Goal: Consume media (video, audio)

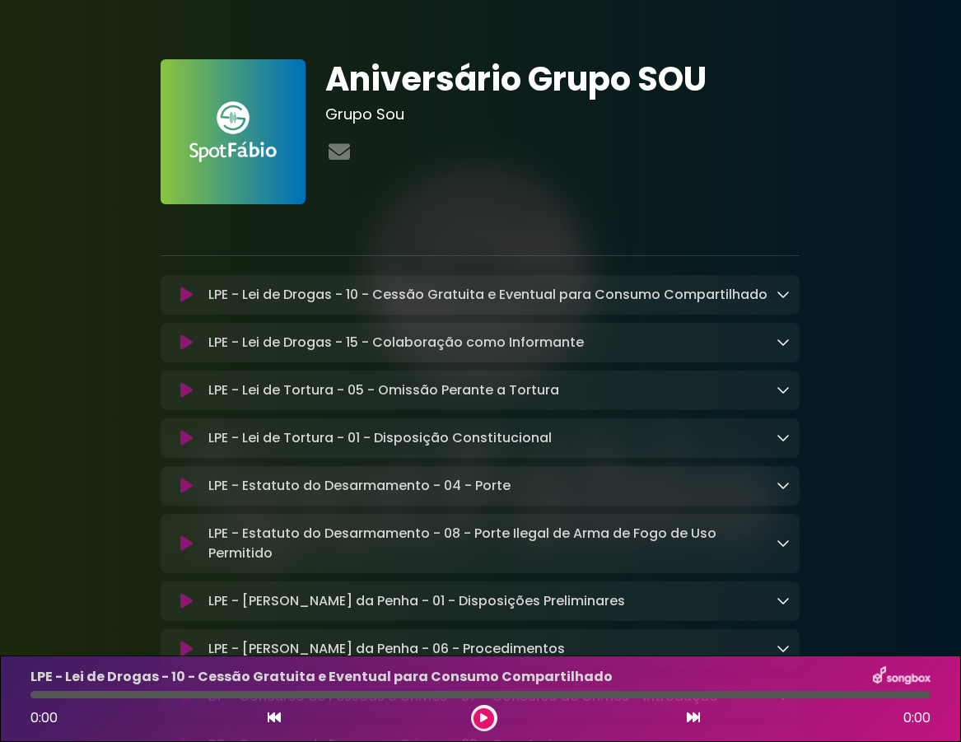
click at [484, 718] on icon at bounding box center [483, 718] width 7 height 10
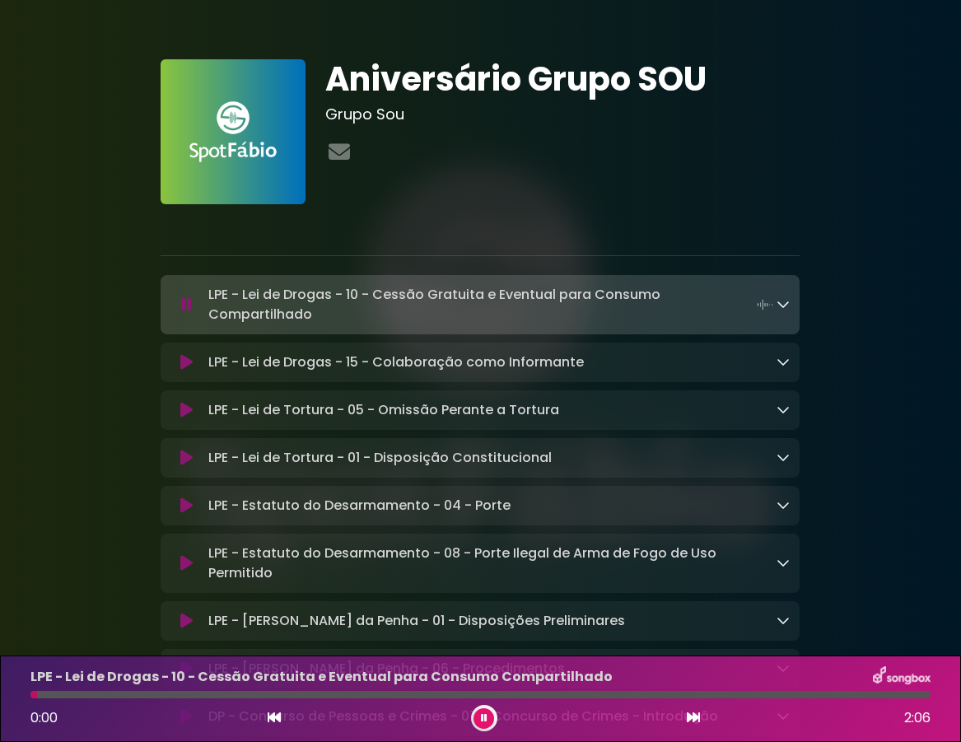
click at [187, 411] on icon at bounding box center [186, 410] width 12 height 16
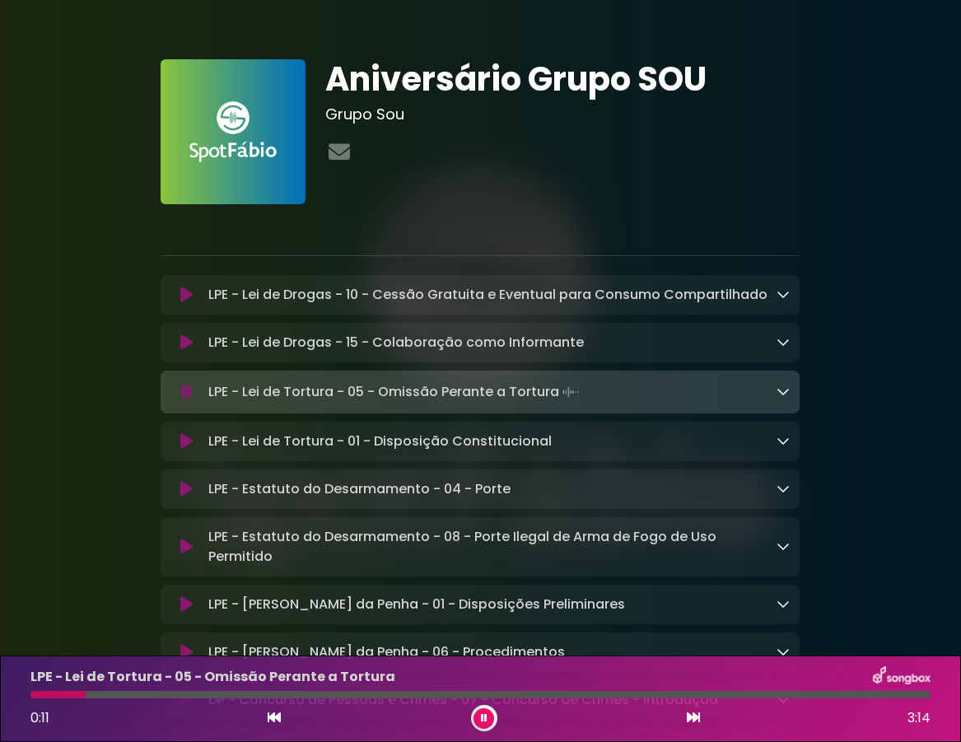
click at [489, 717] on button at bounding box center [484, 719] width 21 height 21
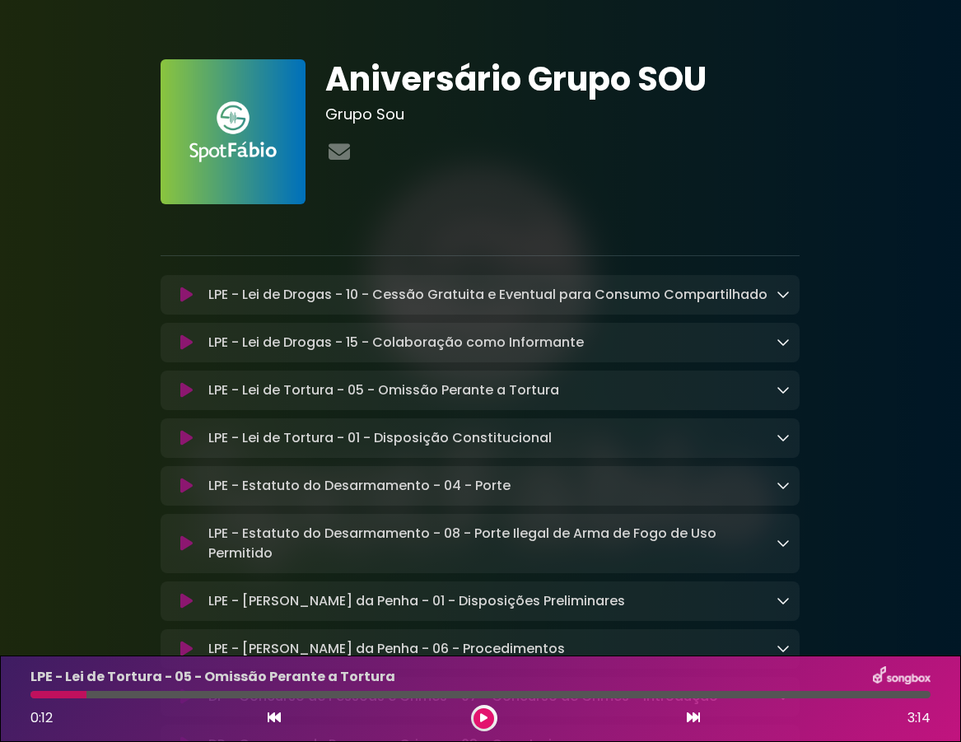
click at [484, 718] on icon at bounding box center [483, 718] width 7 height 10
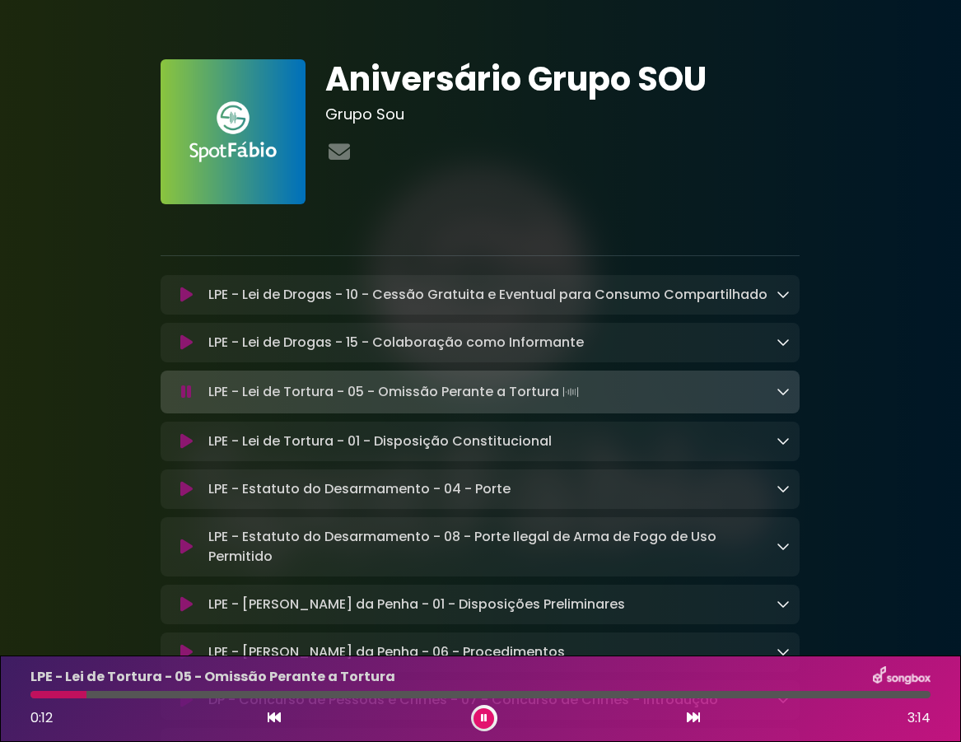
click at [487, 713] on icon at bounding box center [484, 718] width 7 height 10
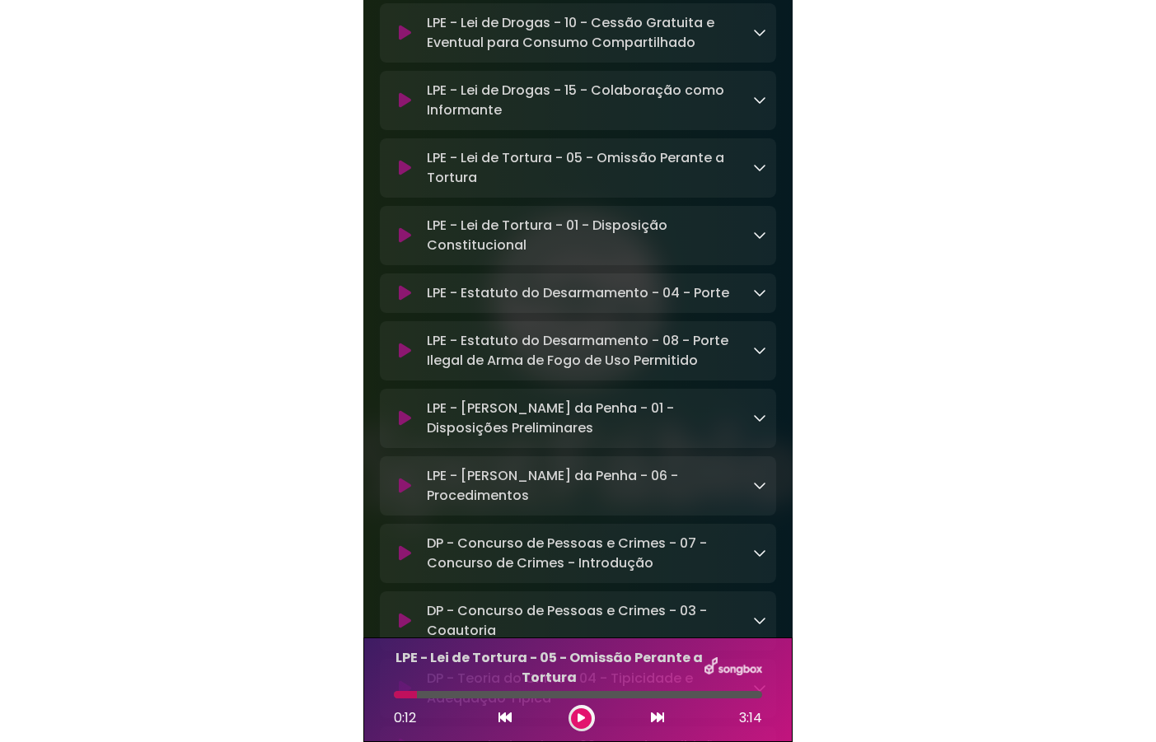
scroll to position [242, 0]
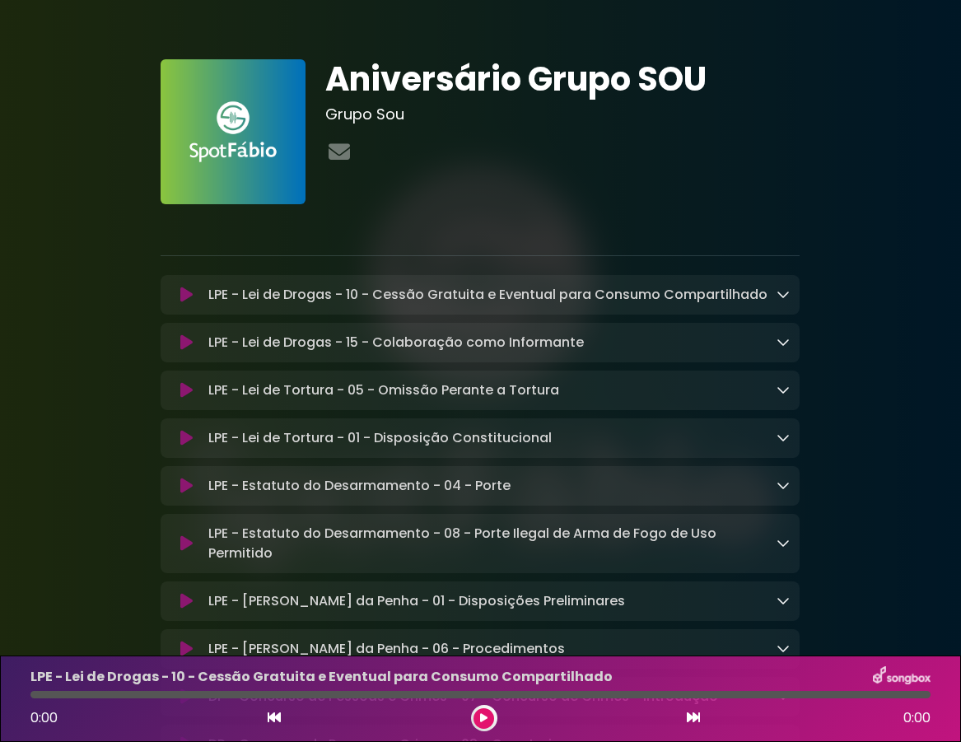
click at [186, 390] on icon at bounding box center [186, 390] width 12 height 16
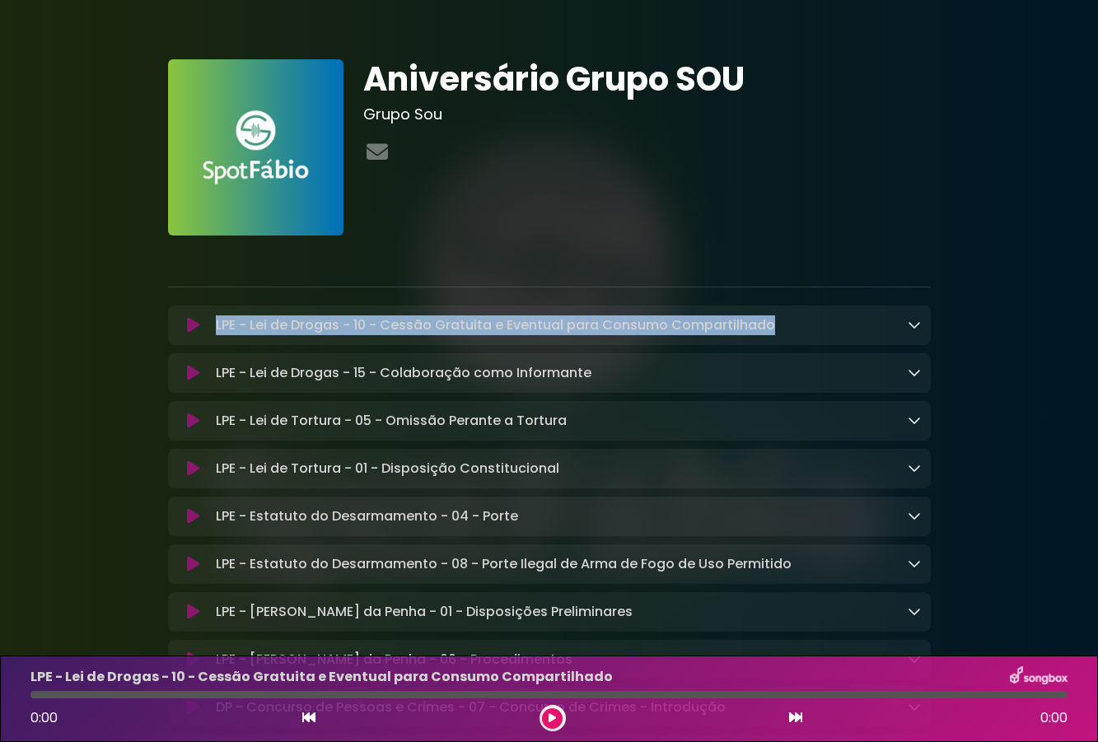
drag, startPoint x: 793, startPoint y: 325, endPoint x: 180, endPoint y: 327, distance: 613.8
click at [180, 327] on div "LPE - Lei de Drogas - 10 - Cessão Gratuita e Eventual para Consumo Compartilhad…" at bounding box center [549, 326] width 743 height 20
copy div "LPE - Lei de Drogas - 10 - Cessão Gratuita e Eventual para Consumo Compartilhado"
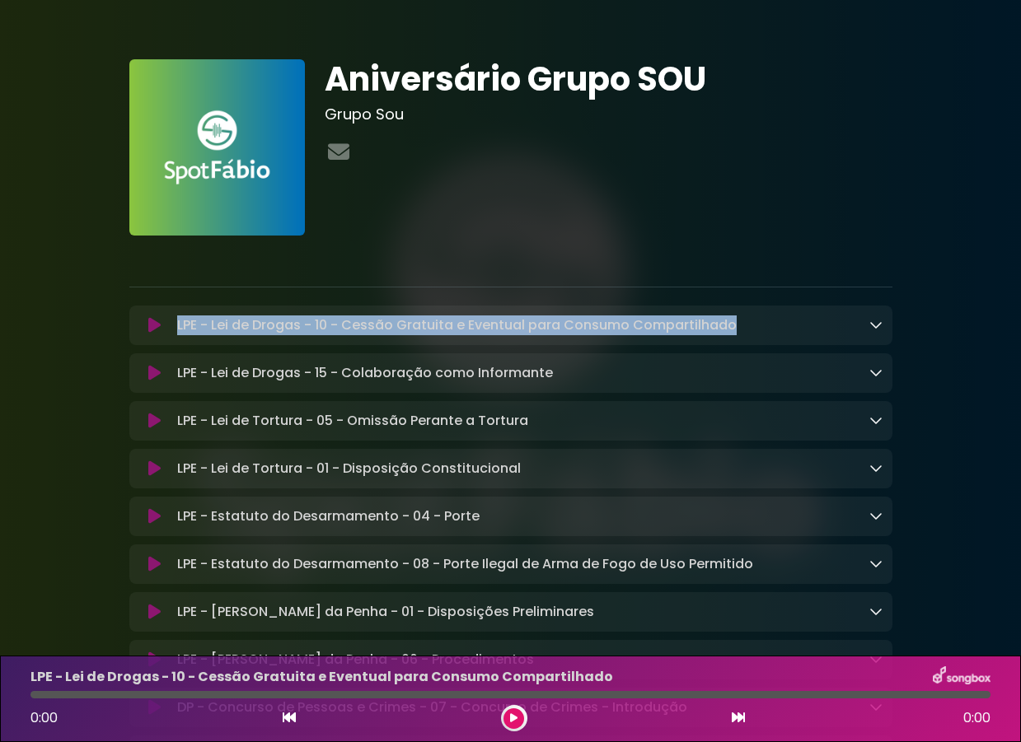
click at [151, 423] on icon at bounding box center [154, 421] width 12 height 16
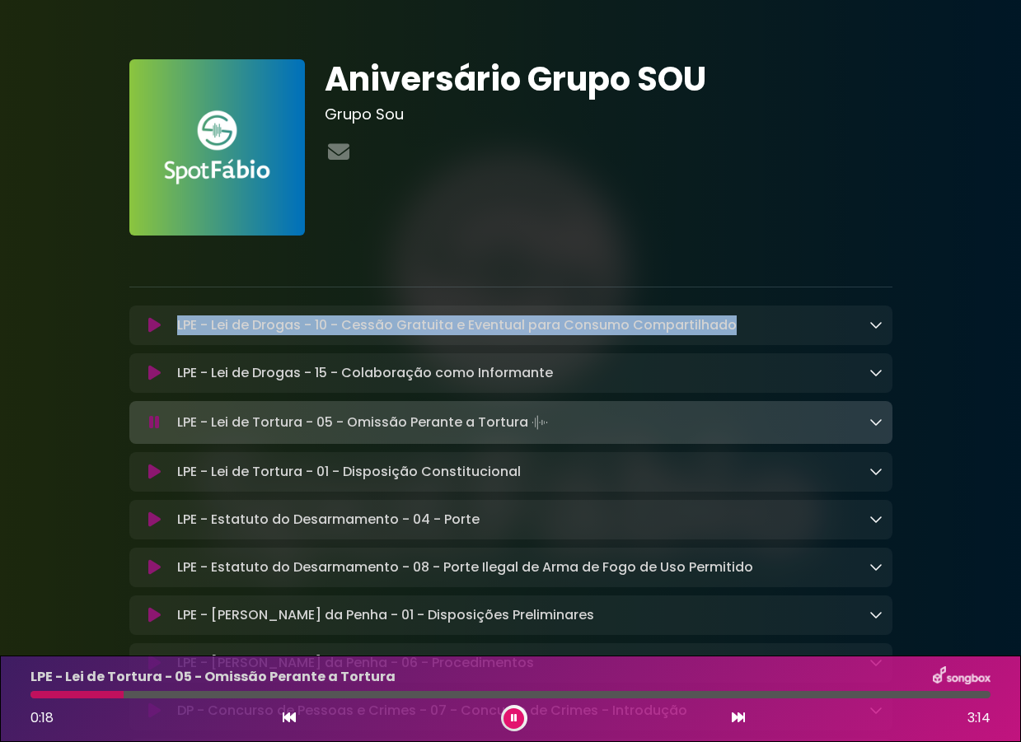
click at [156, 423] on icon at bounding box center [154, 422] width 11 height 16
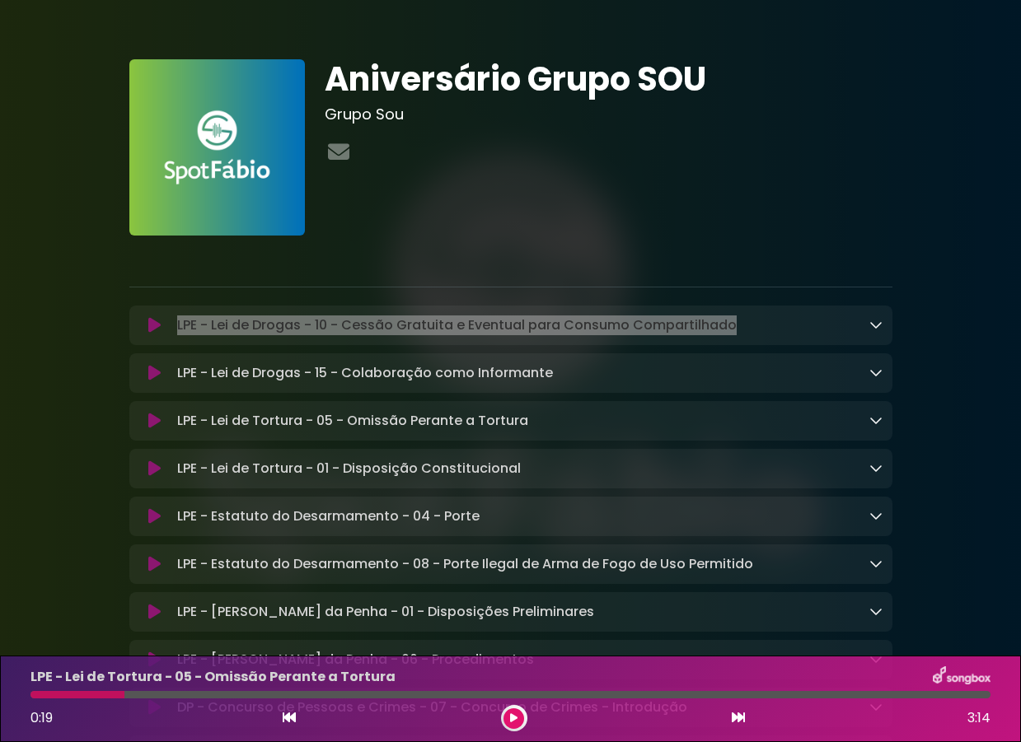
click at [147, 425] on button at bounding box center [154, 421] width 31 height 16
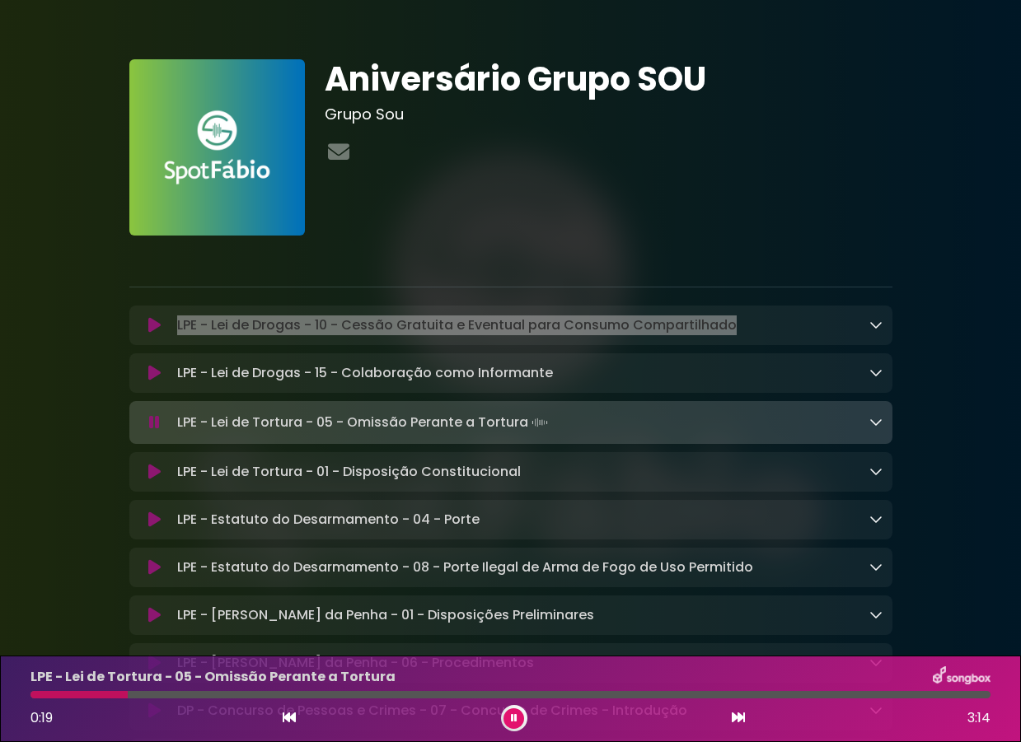
click at [159, 423] on icon at bounding box center [154, 422] width 11 height 16
